Goal: Find contact information

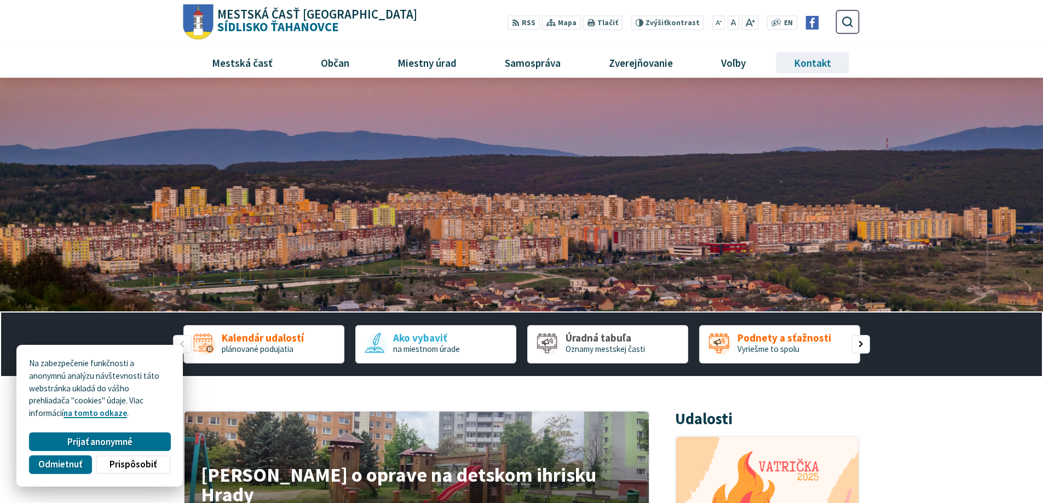
click at [818, 66] on span "Kontakt" at bounding box center [812, 63] width 45 height 30
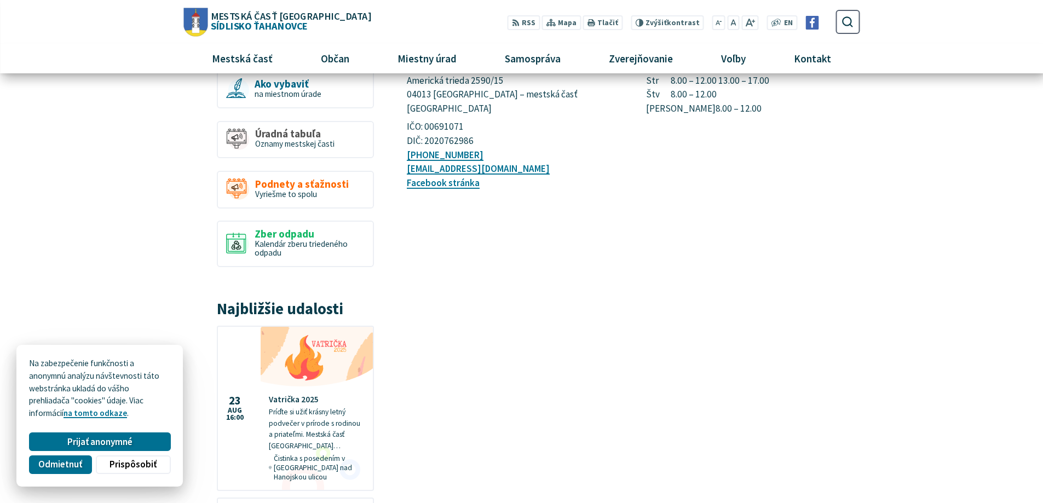
scroll to position [146, 0]
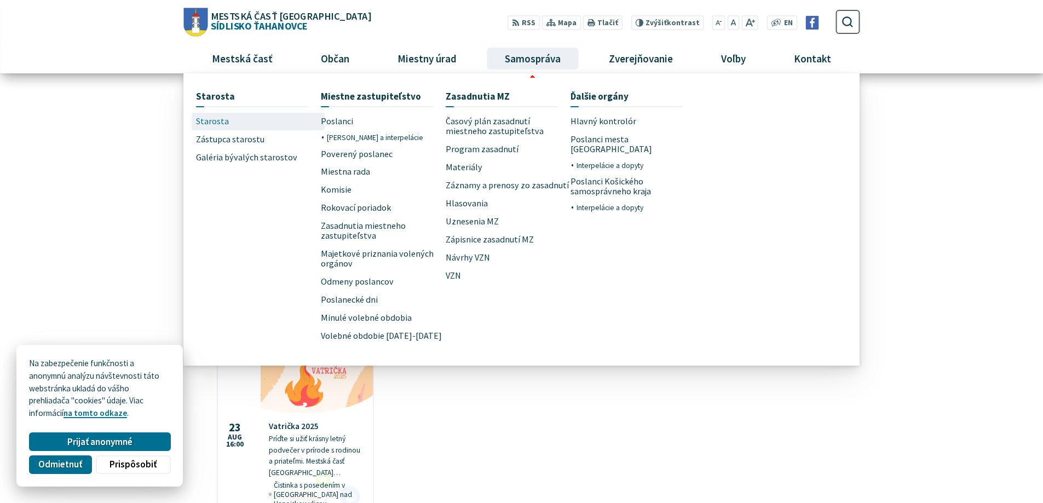
click at [217, 123] on span "Starosta" at bounding box center [212, 122] width 33 height 18
